Goal: Check status: Check status

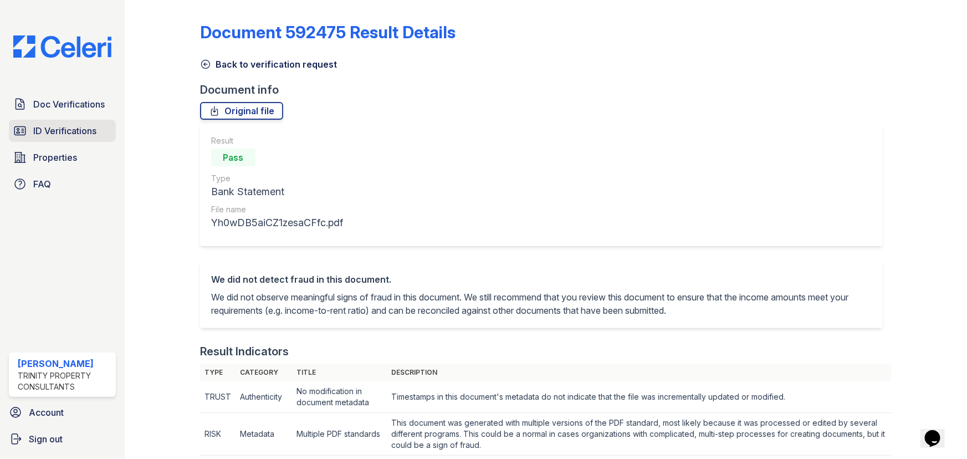
scroll to position [385, 0]
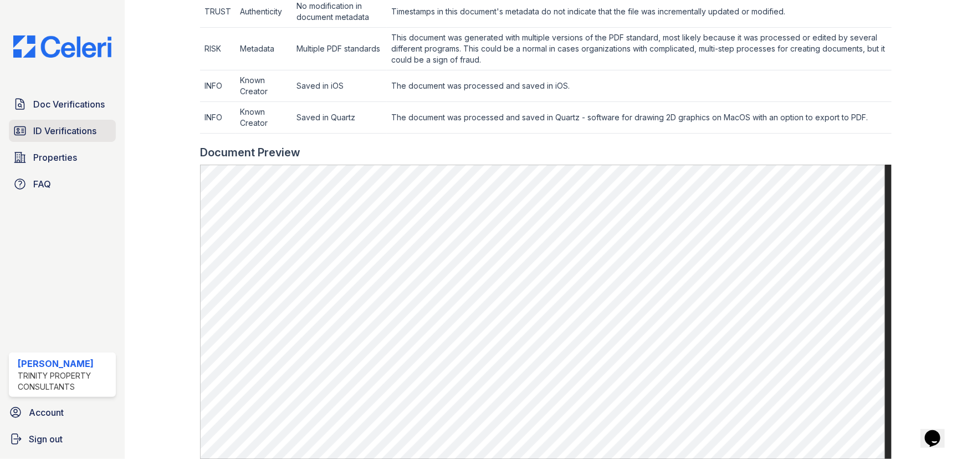
click at [64, 132] on span "ID Verifications" at bounding box center [64, 130] width 63 height 13
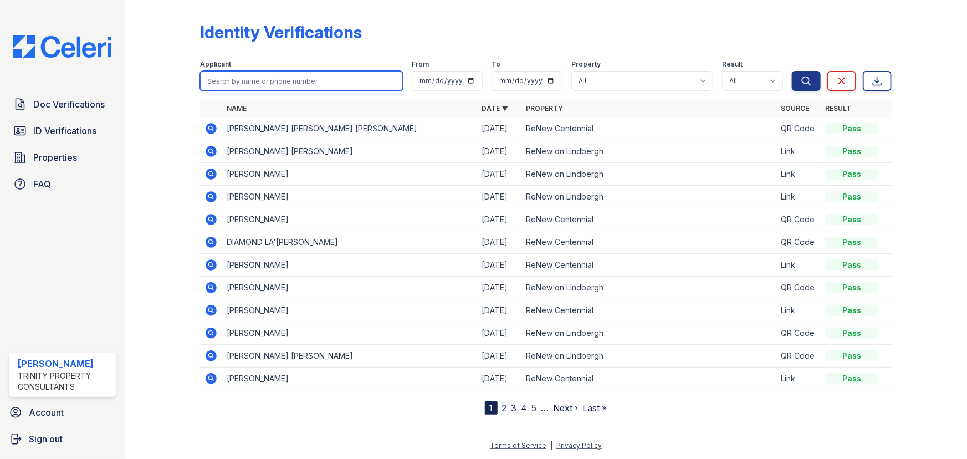
click at [302, 83] on input "search" at bounding box center [301, 81] width 203 height 20
type input "mercy"
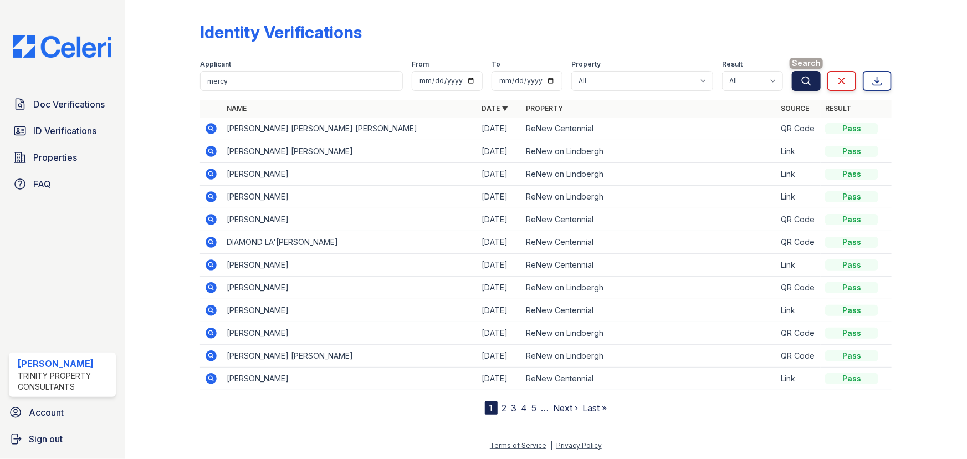
click at [799, 78] on button "Search" at bounding box center [806, 81] width 29 height 20
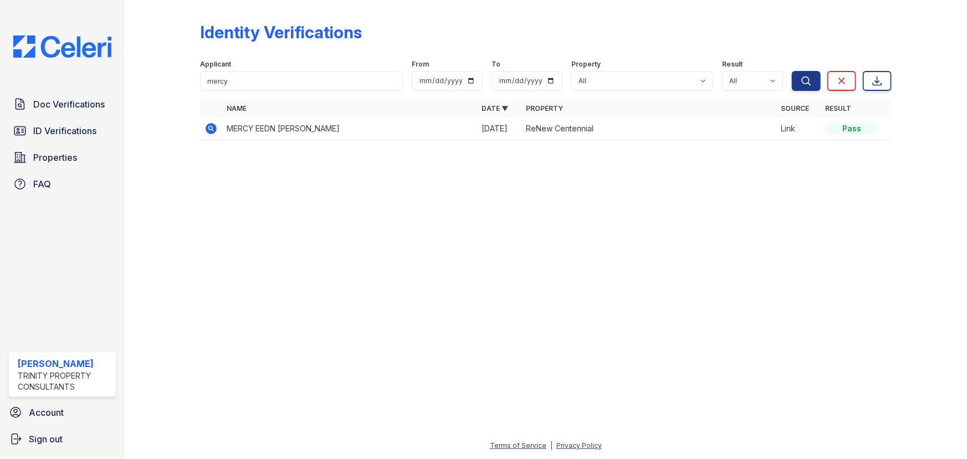
click at [210, 129] on icon at bounding box center [210, 127] width 3 height 3
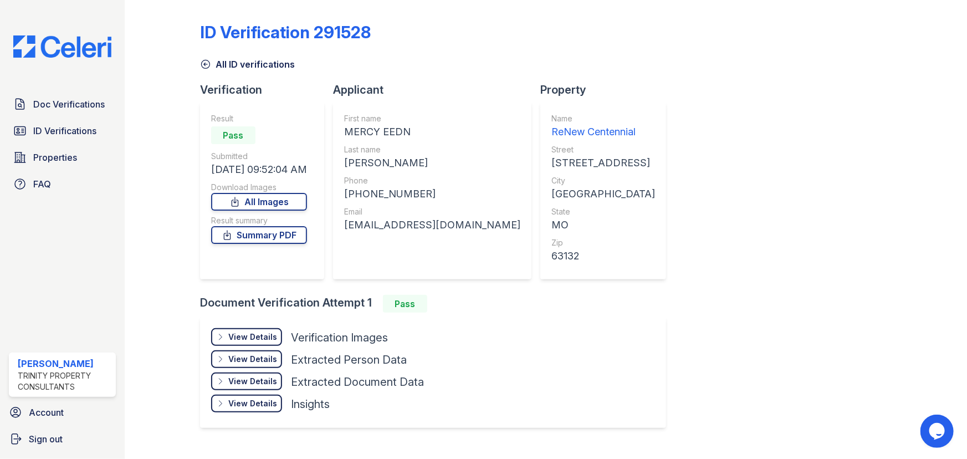
click at [256, 333] on div "View Details" at bounding box center [252, 336] width 49 height 11
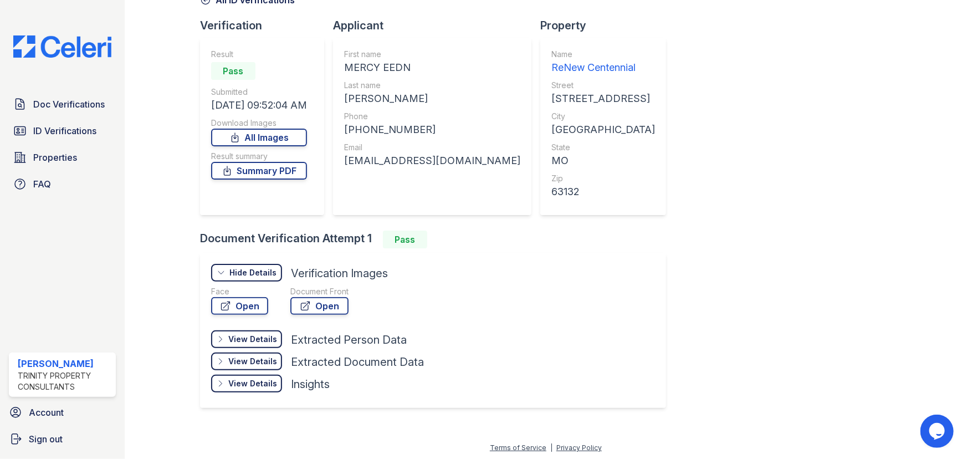
scroll to position [65, 0]
click at [248, 310] on link "Open" at bounding box center [239, 305] width 57 height 18
click at [319, 305] on link "Open" at bounding box center [319, 305] width 58 height 18
drag, startPoint x: 927, startPoint y: 136, endPoint x: 885, endPoint y: 114, distance: 47.8
click at [927, 136] on div at bounding box center [920, 180] width 58 height 483
